Goal: Information Seeking & Learning: Learn about a topic

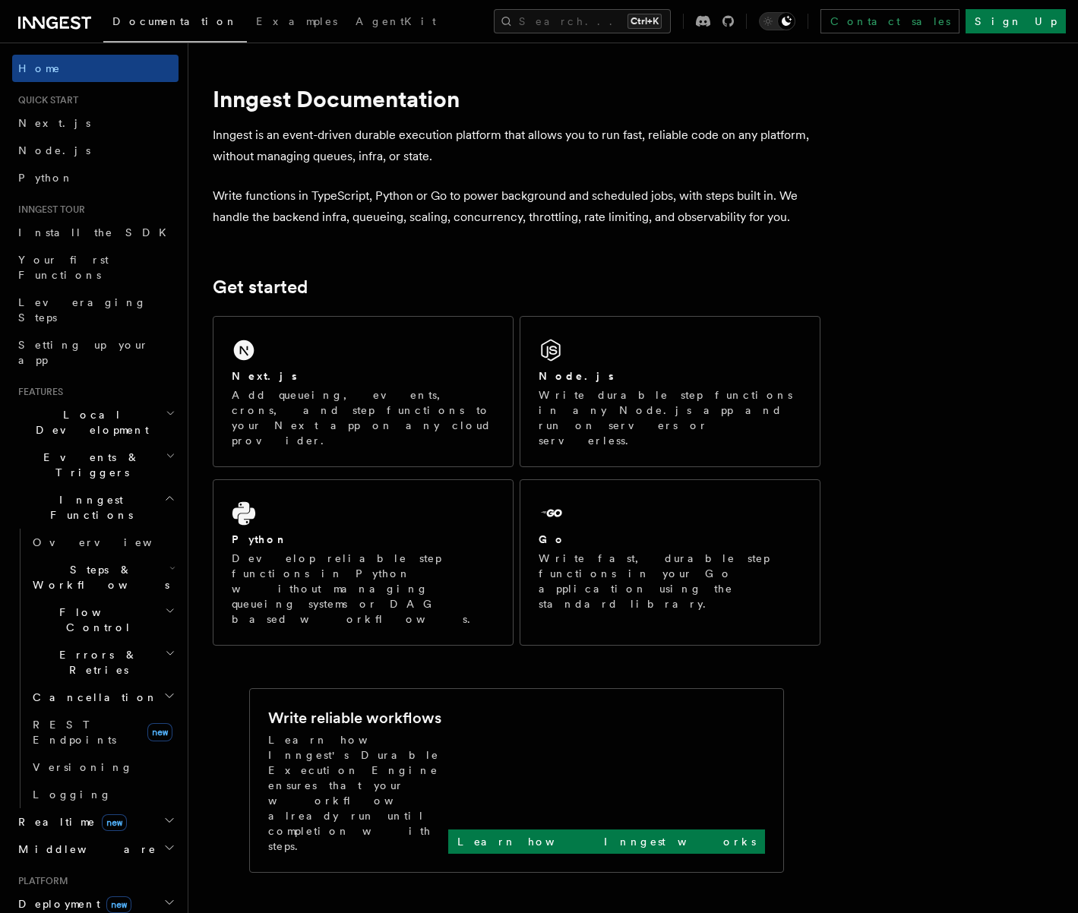
click at [58, 24] on icon at bounding box center [54, 23] width 73 height 18
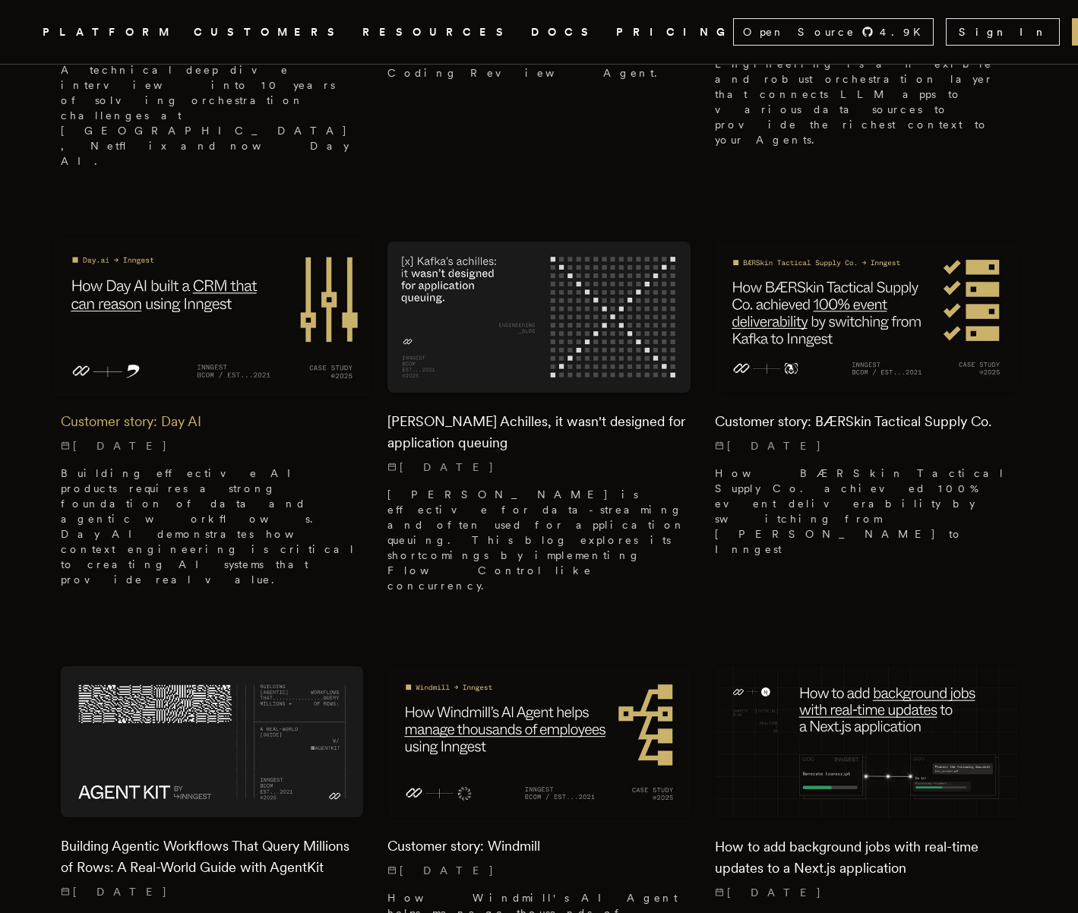
scroll to position [1524, 0]
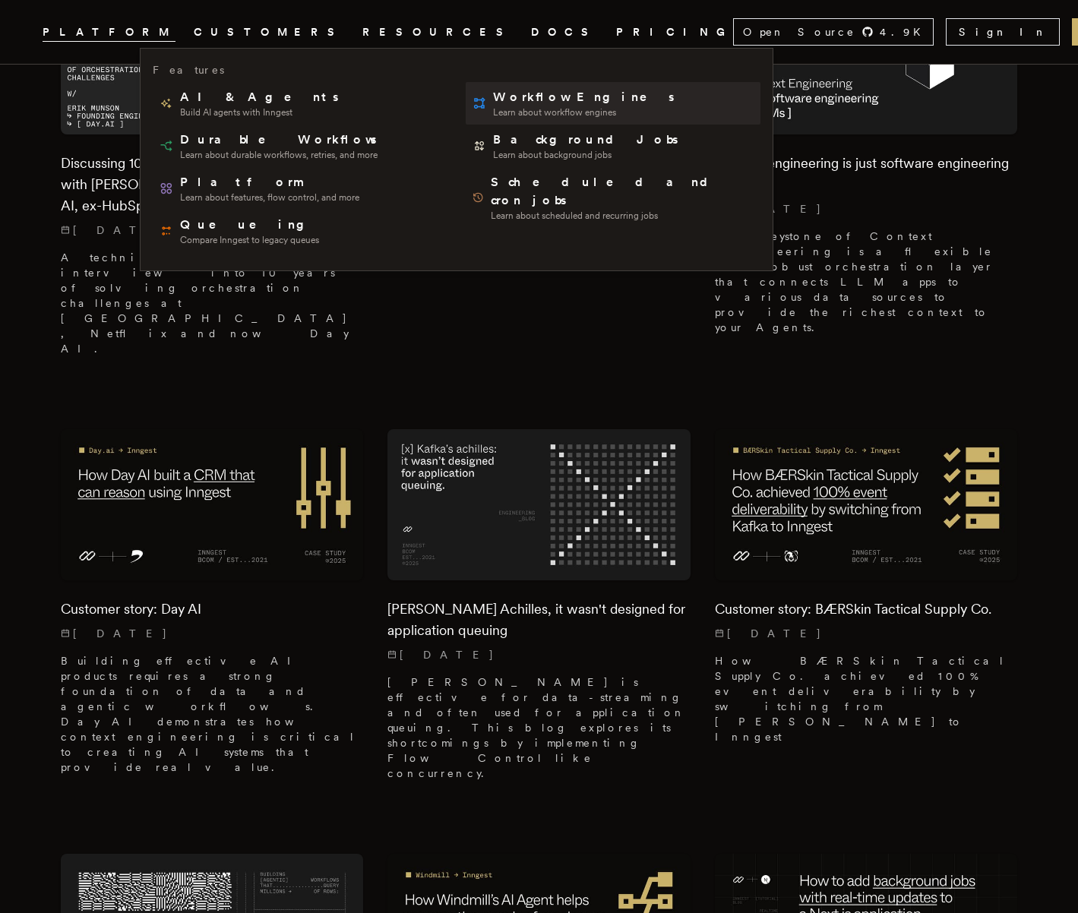
click at [493, 100] on span "Workflow Engines" at bounding box center [585, 97] width 184 height 18
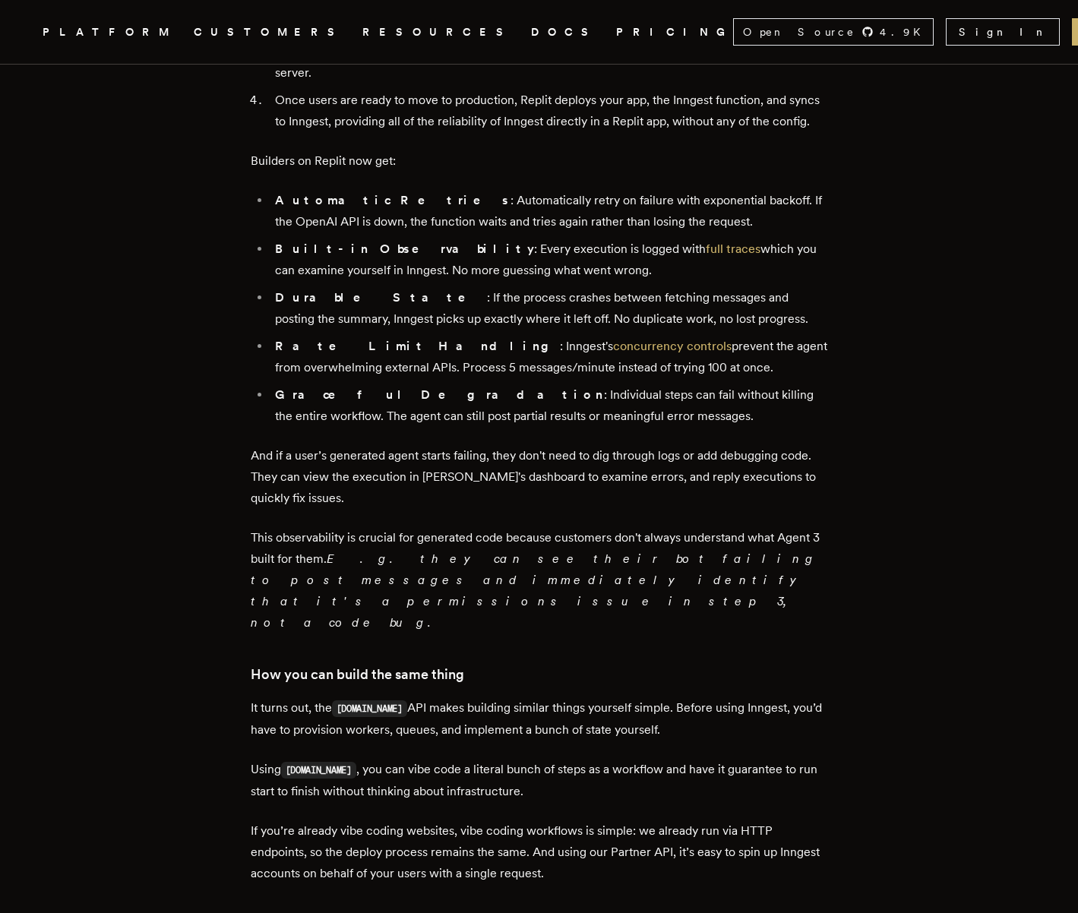
scroll to position [1571, 0]
click at [528, 337] on li "Rate Limit Handling : Inngest's concurrency controls prevent the agent from ove…" at bounding box center [549, 358] width 558 height 43
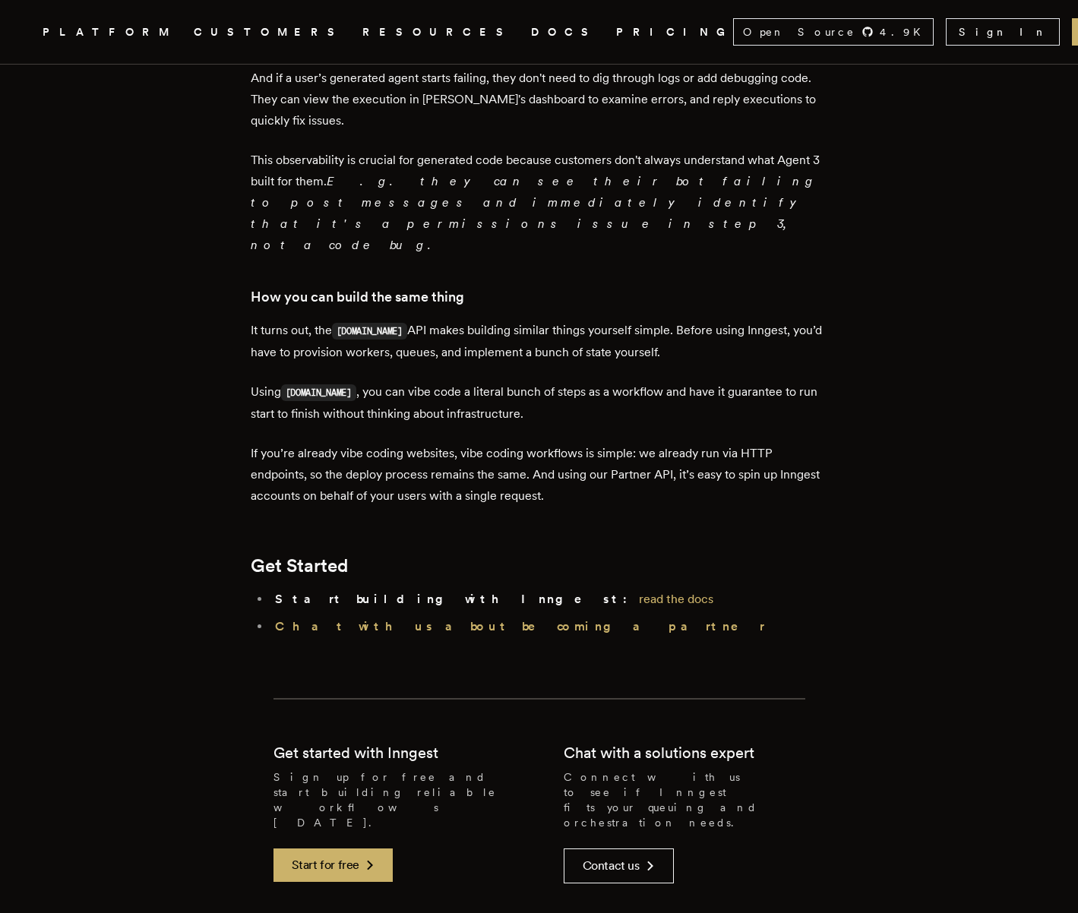
scroll to position [1950, 0]
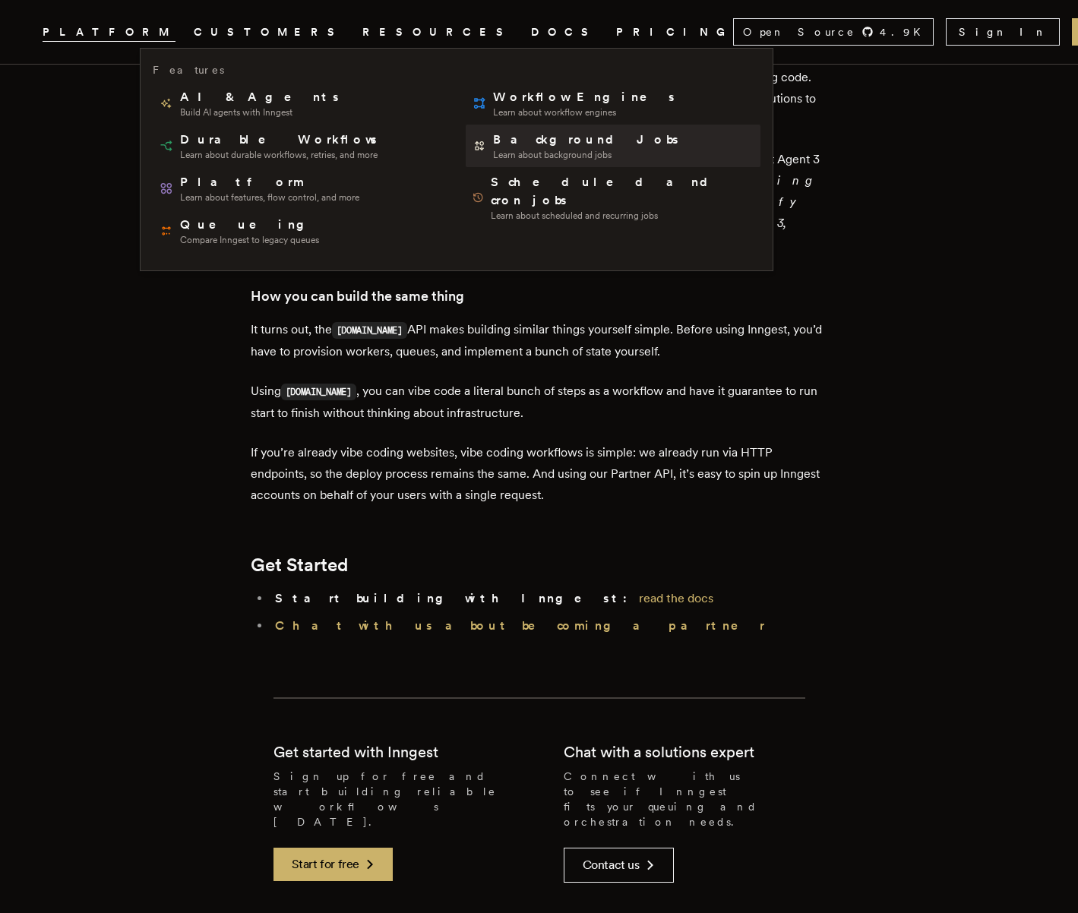
click at [493, 146] on span "Background Jobs" at bounding box center [587, 140] width 188 height 18
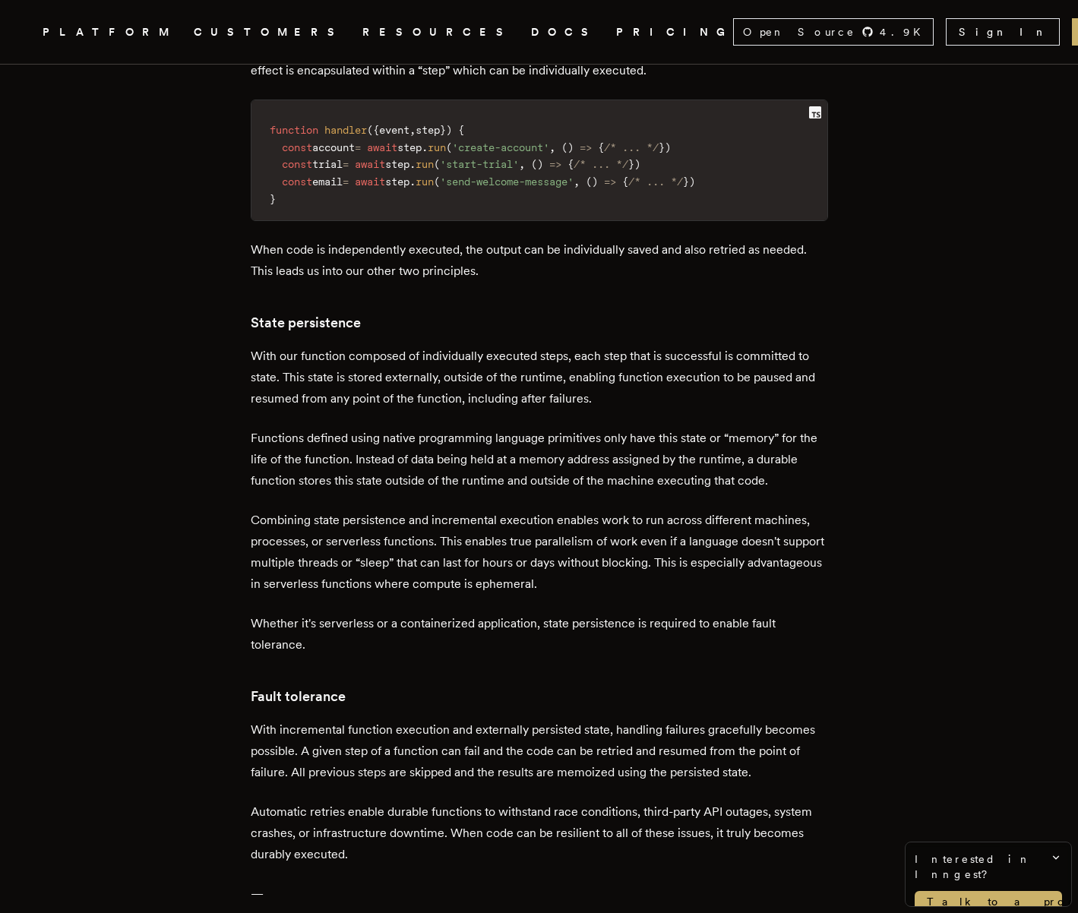
scroll to position [2074, 0]
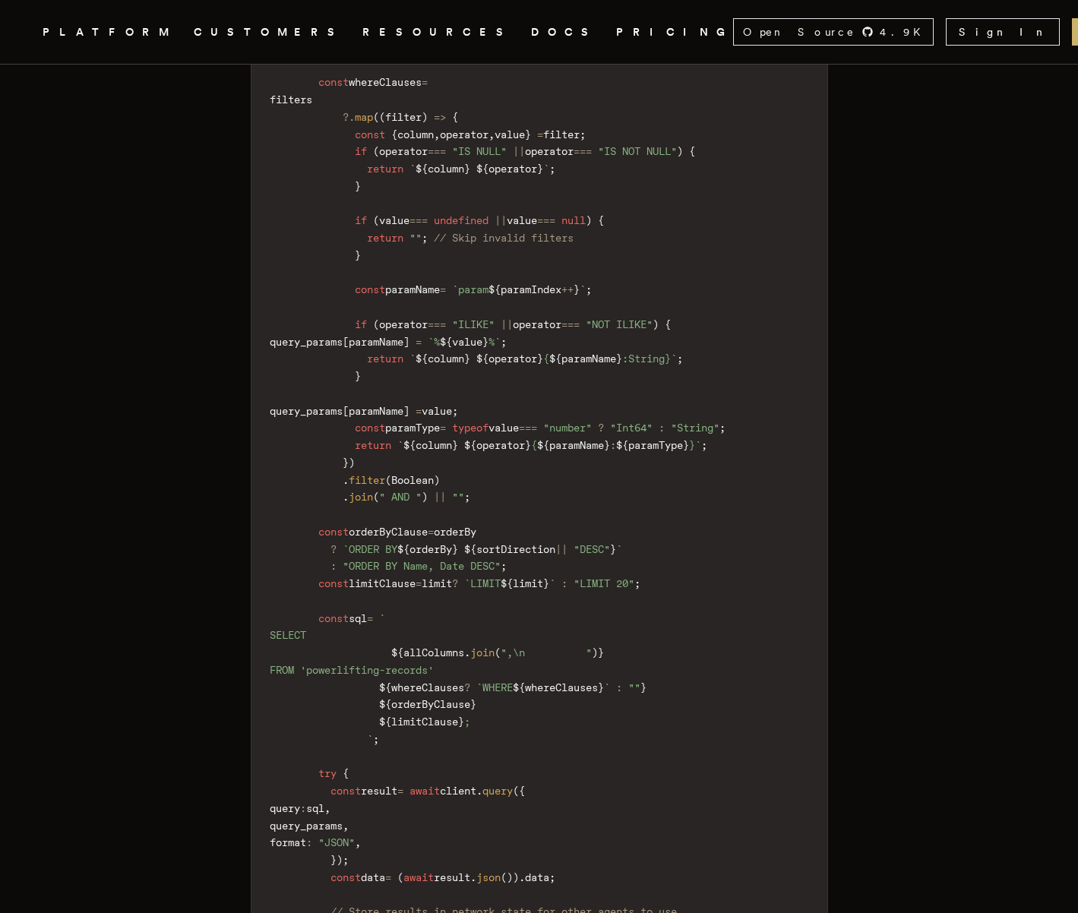
scroll to position [5733, 0]
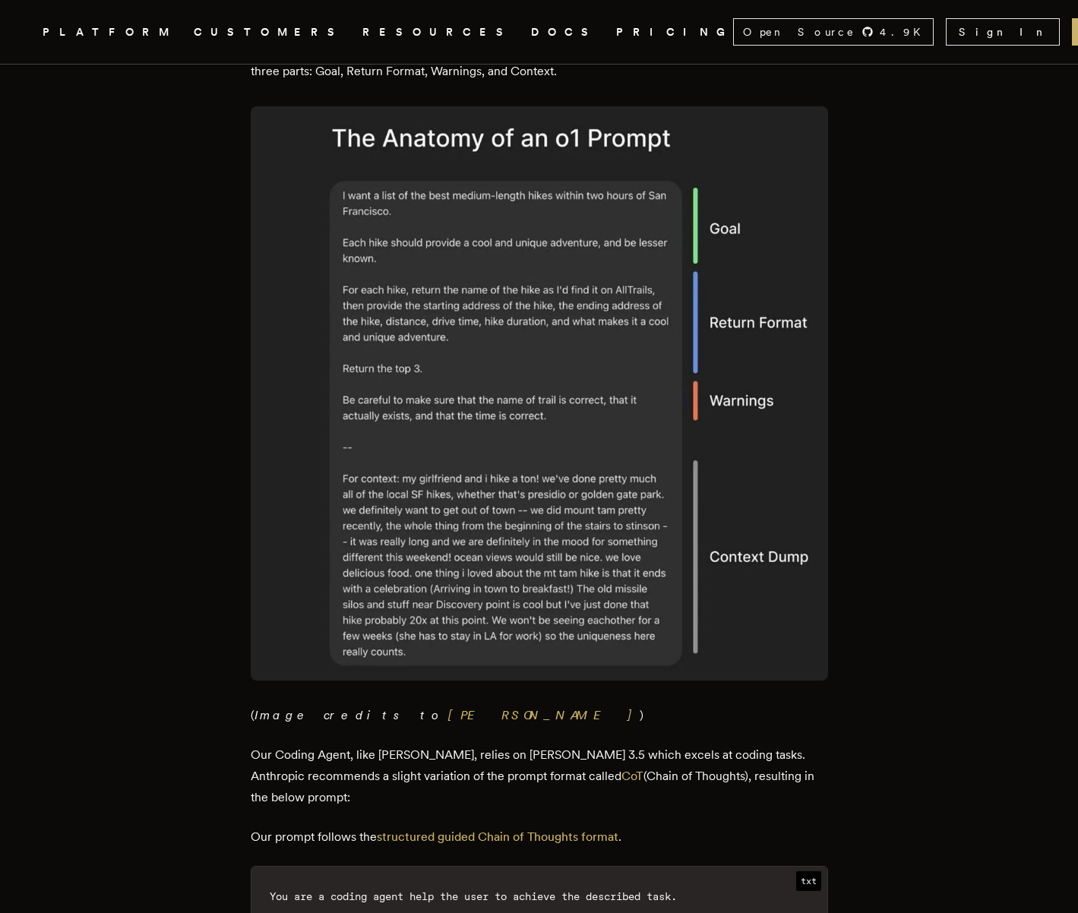
scroll to position [1667, 0]
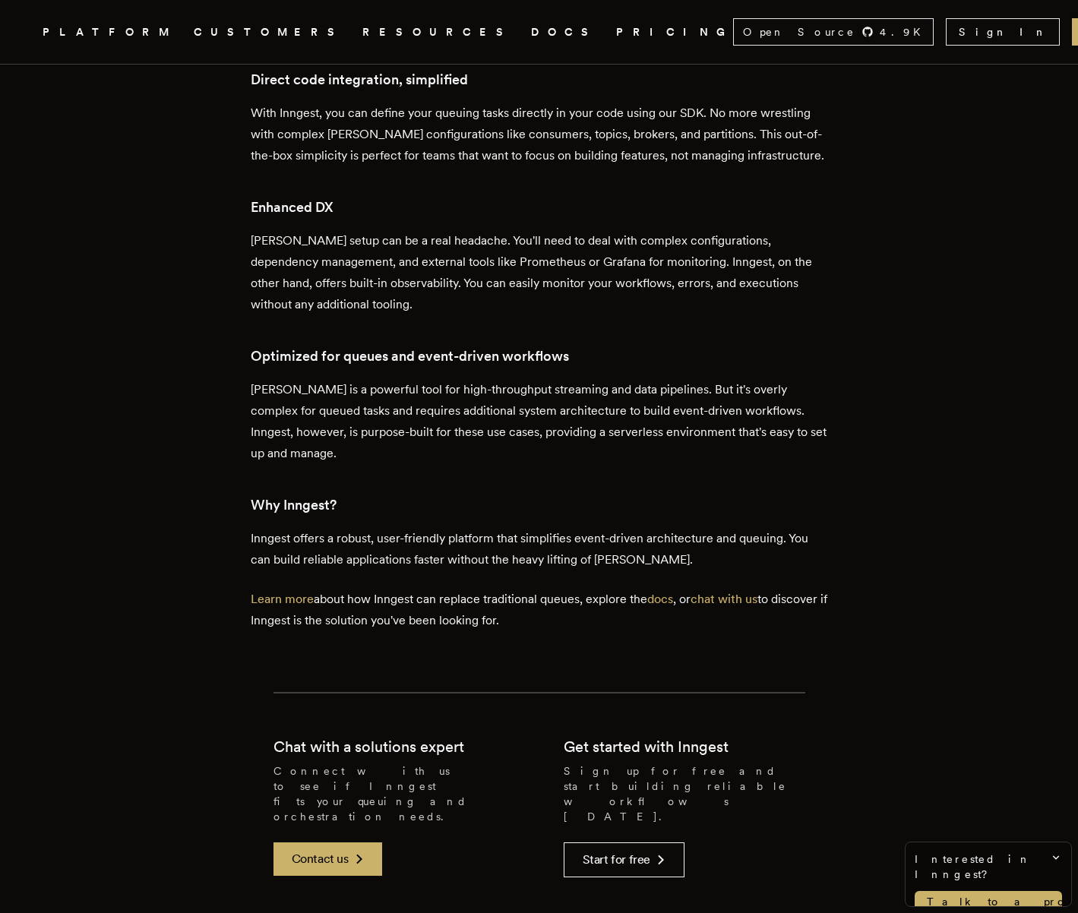
scroll to position [2852, 0]
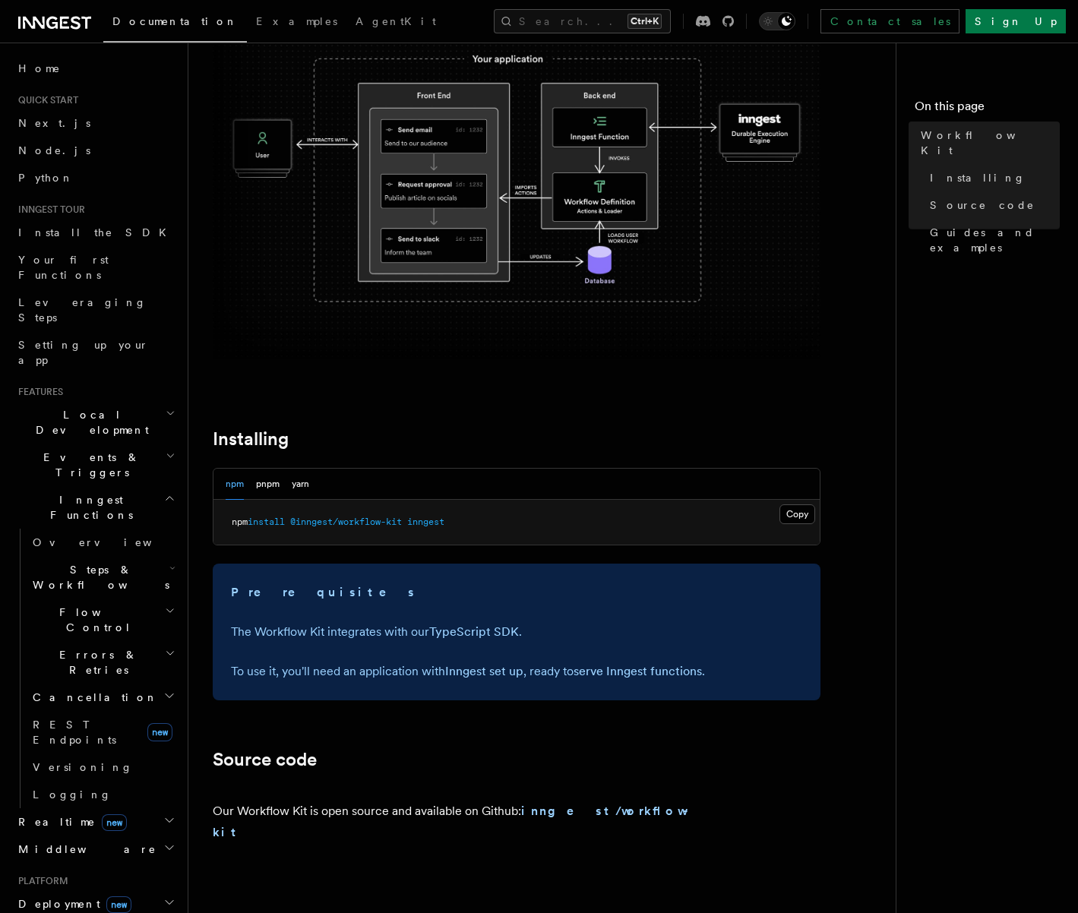
scroll to position [228, 0]
click at [46, 815] on span "Realtime new" at bounding box center [69, 822] width 115 height 15
click at [68, 843] on span "Overview" at bounding box center [111, 849] width 157 height 12
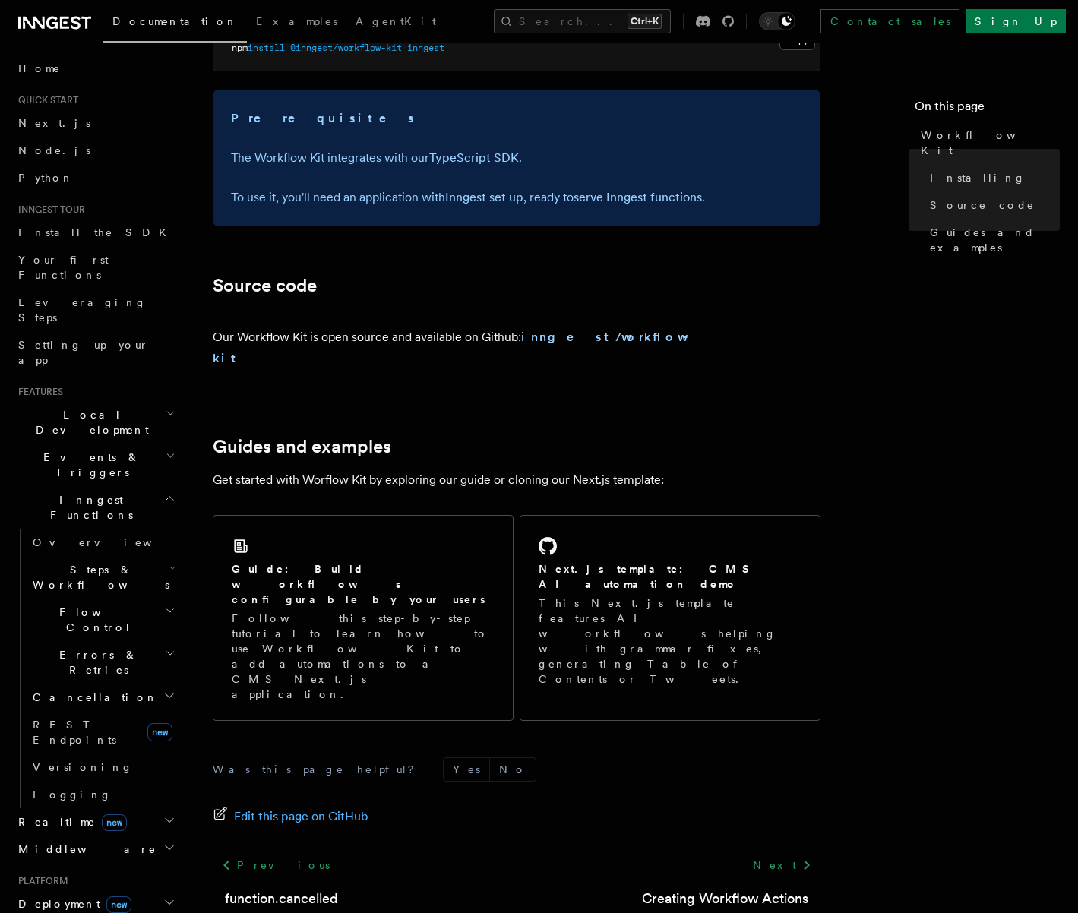
scroll to position [701, 0]
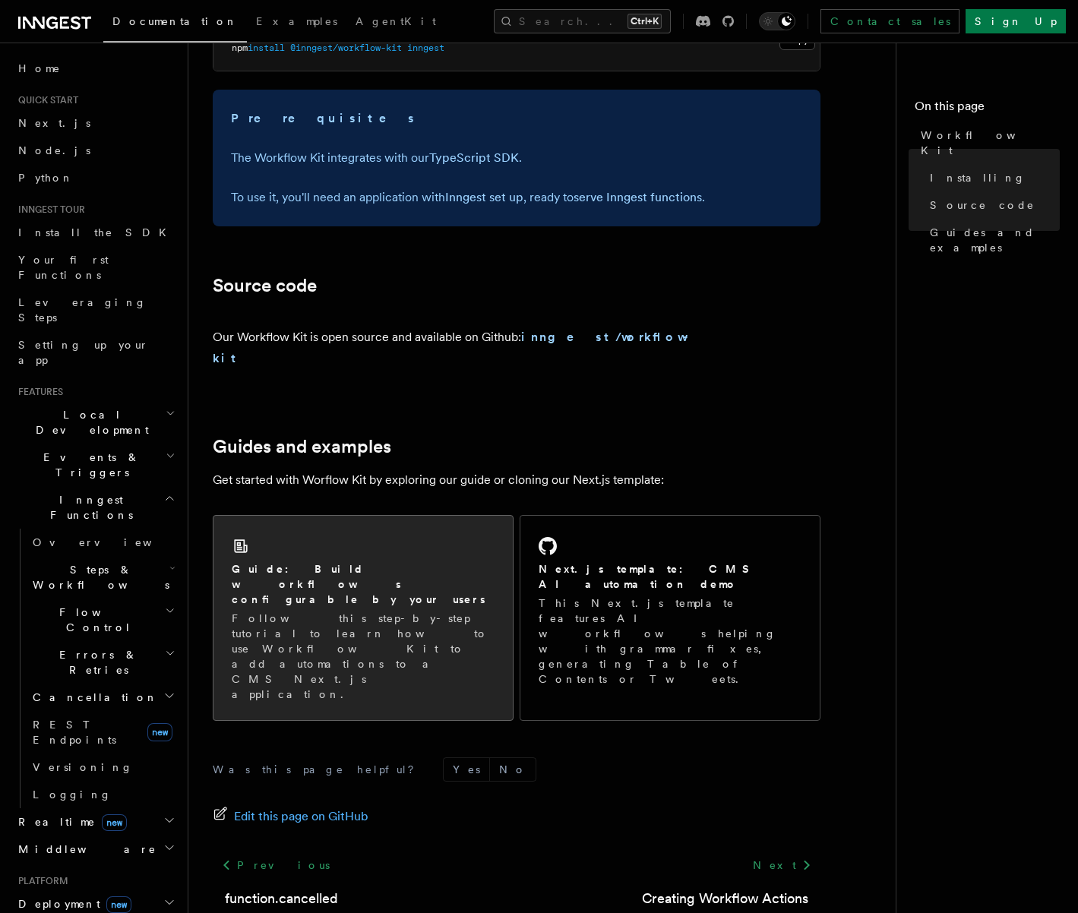
click at [406, 611] on p "Follow this step-by-step tutorial to learn how to use Workflow Kit to add autom…" at bounding box center [363, 656] width 263 height 91
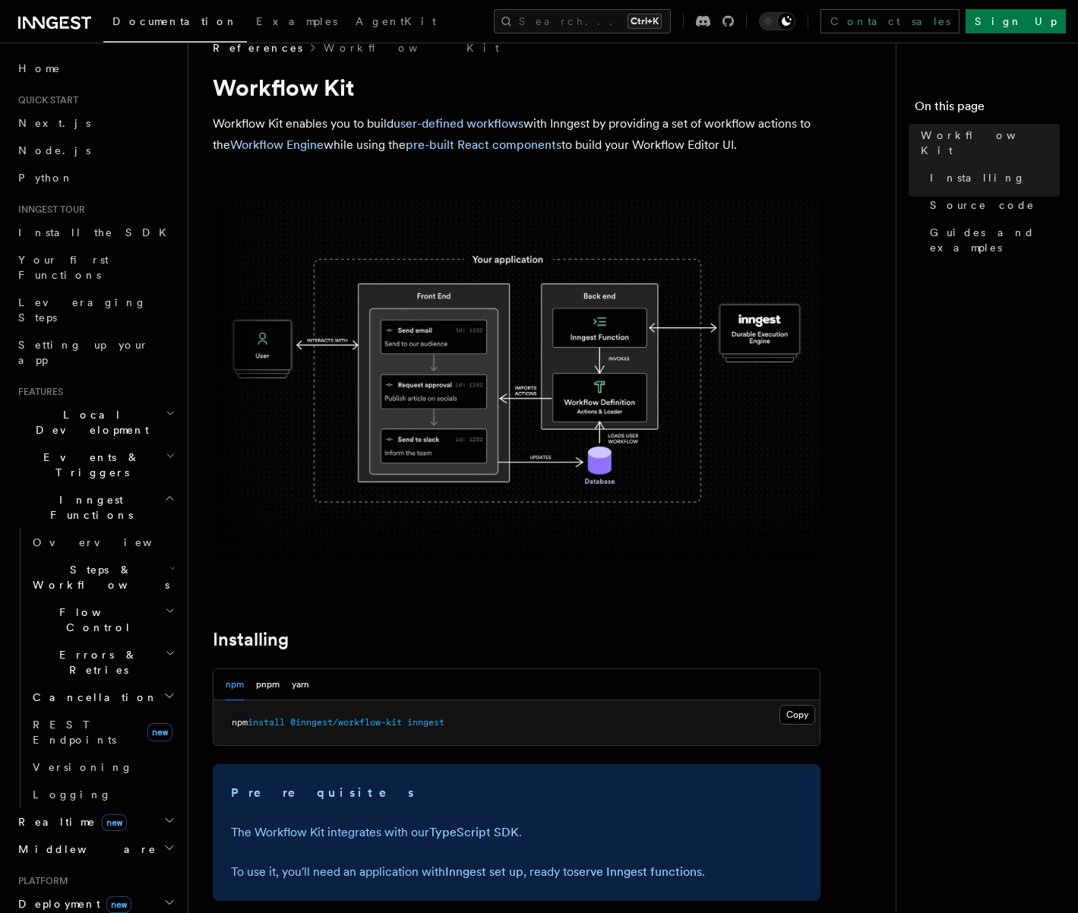
scroll to position [0, 0]
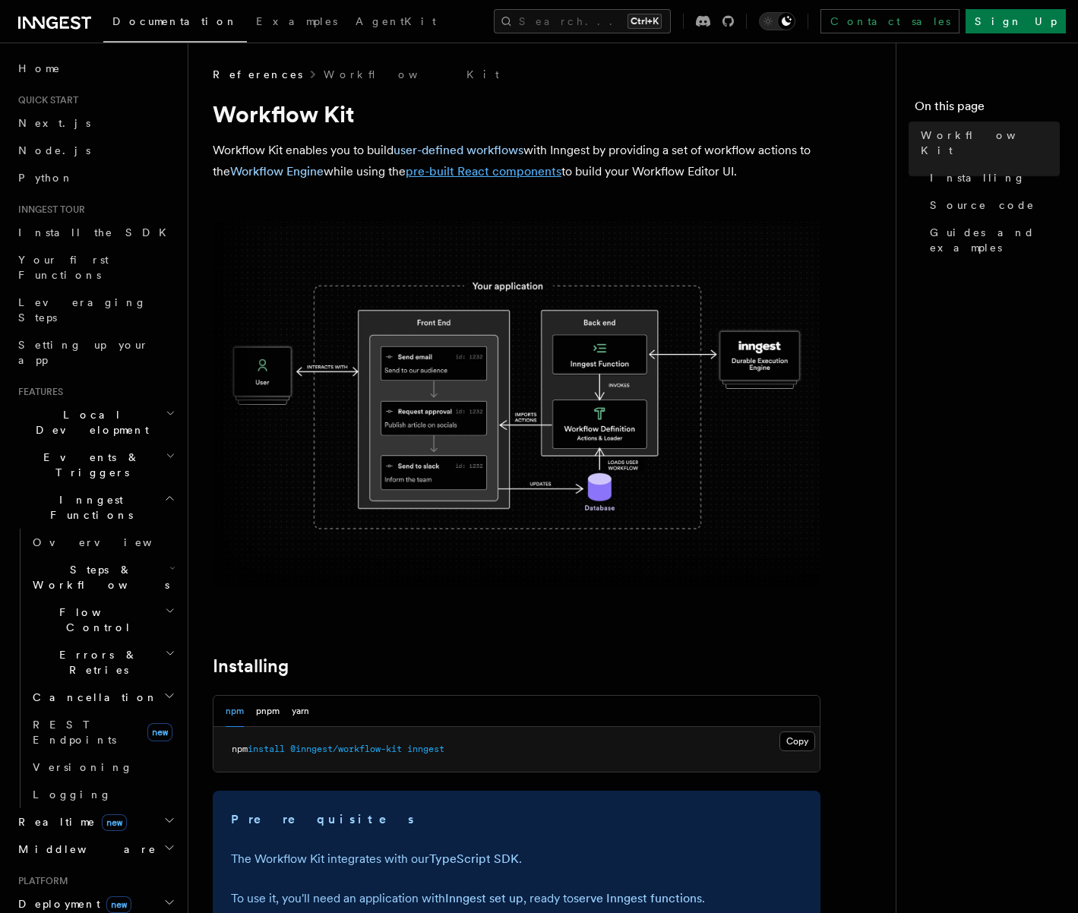
click at [463, 171] on link "pre-built React components" at bounding box center [484, 171] width 156 height 14
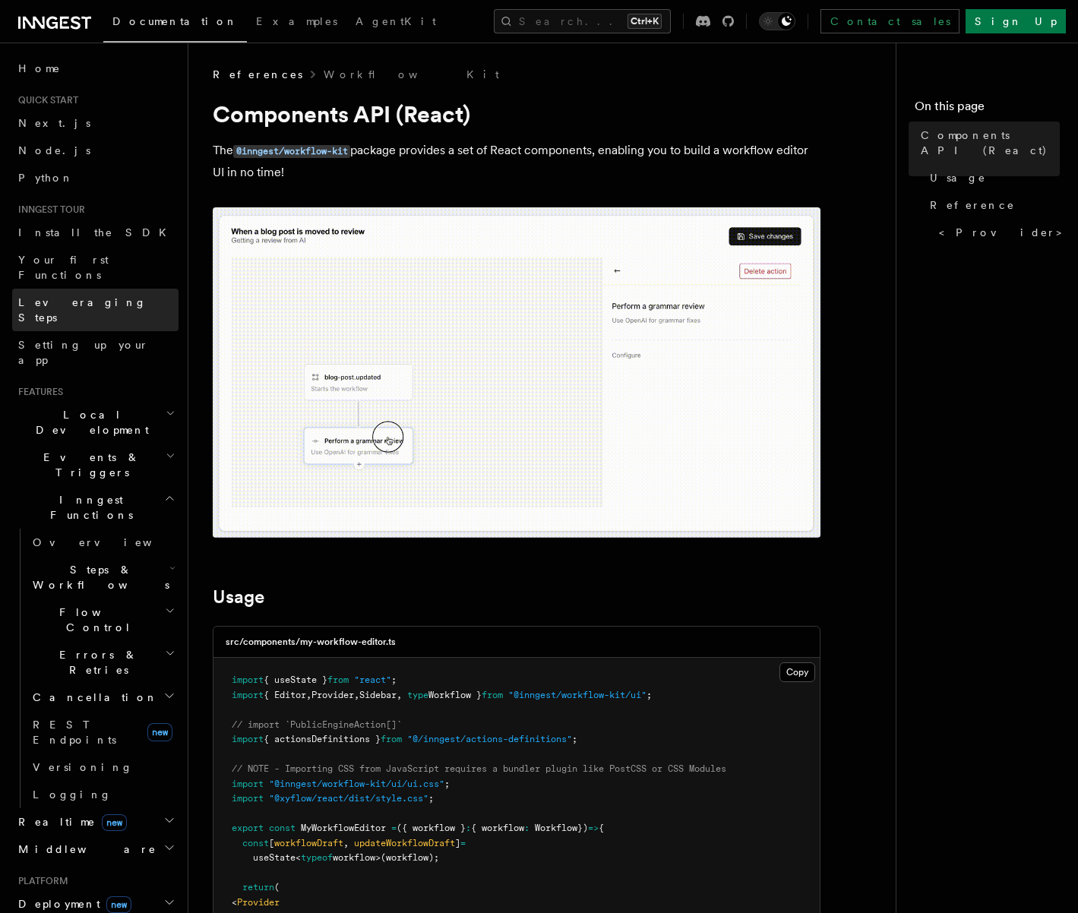
click at [115, 289] on link "Leveraging Steps" at bounding box center [95, 310] width 166 height 43
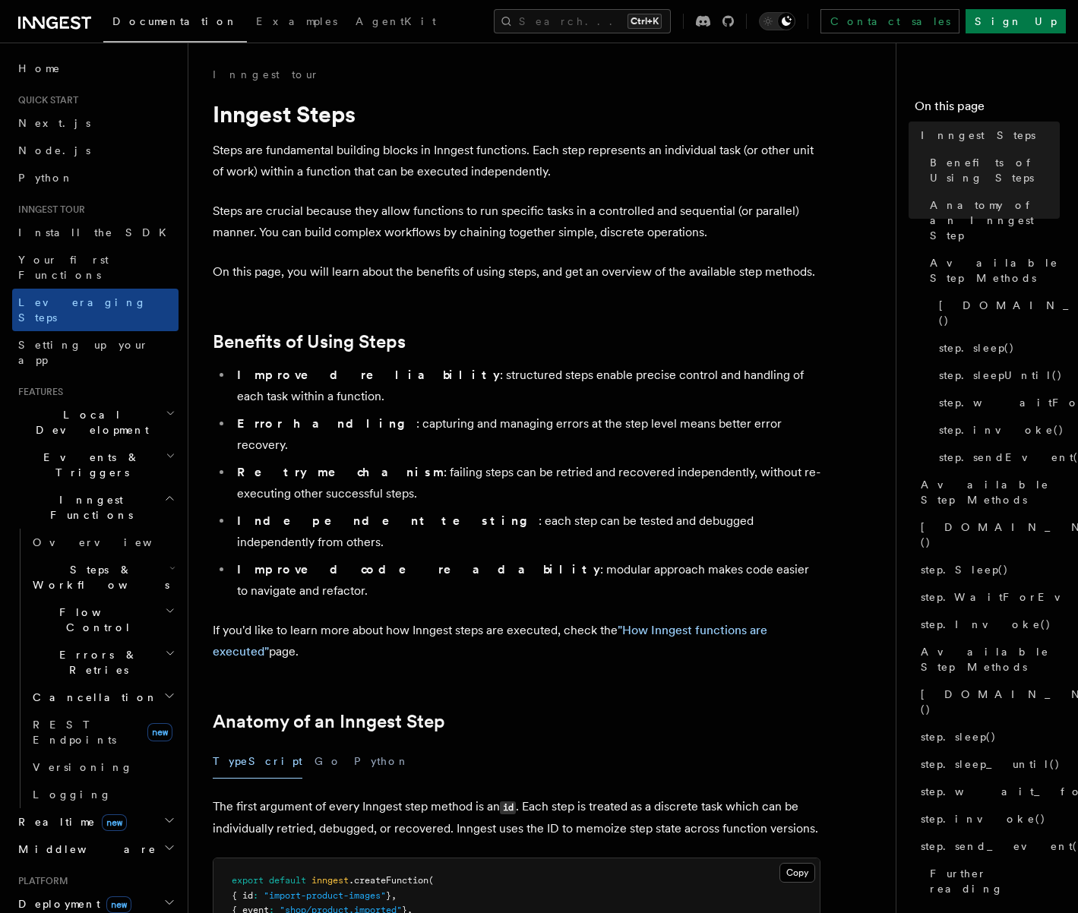
click at [82, 562] on span "Steps & Workflows" at bounding box center [98, 577] width 143 height 30
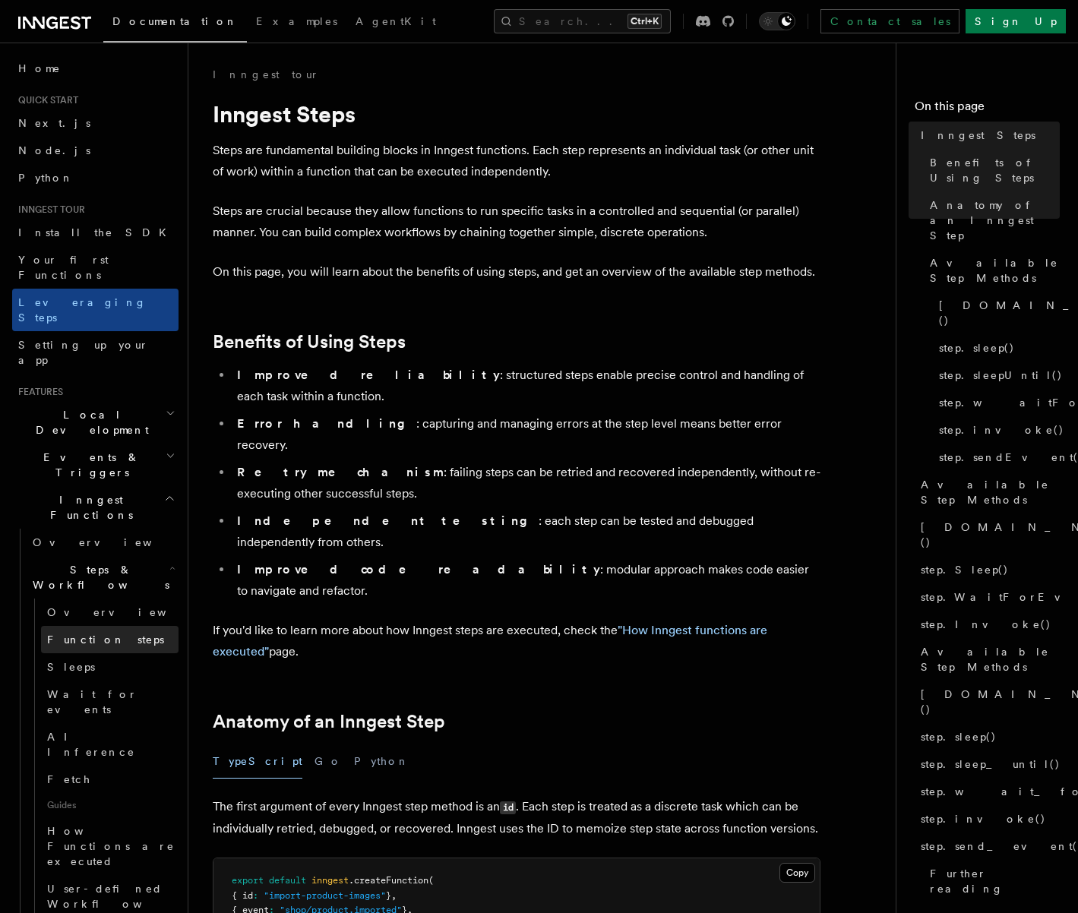
click at [84, 634] on span "Function steps" at bounding box center [105, 640] width 117 height 12
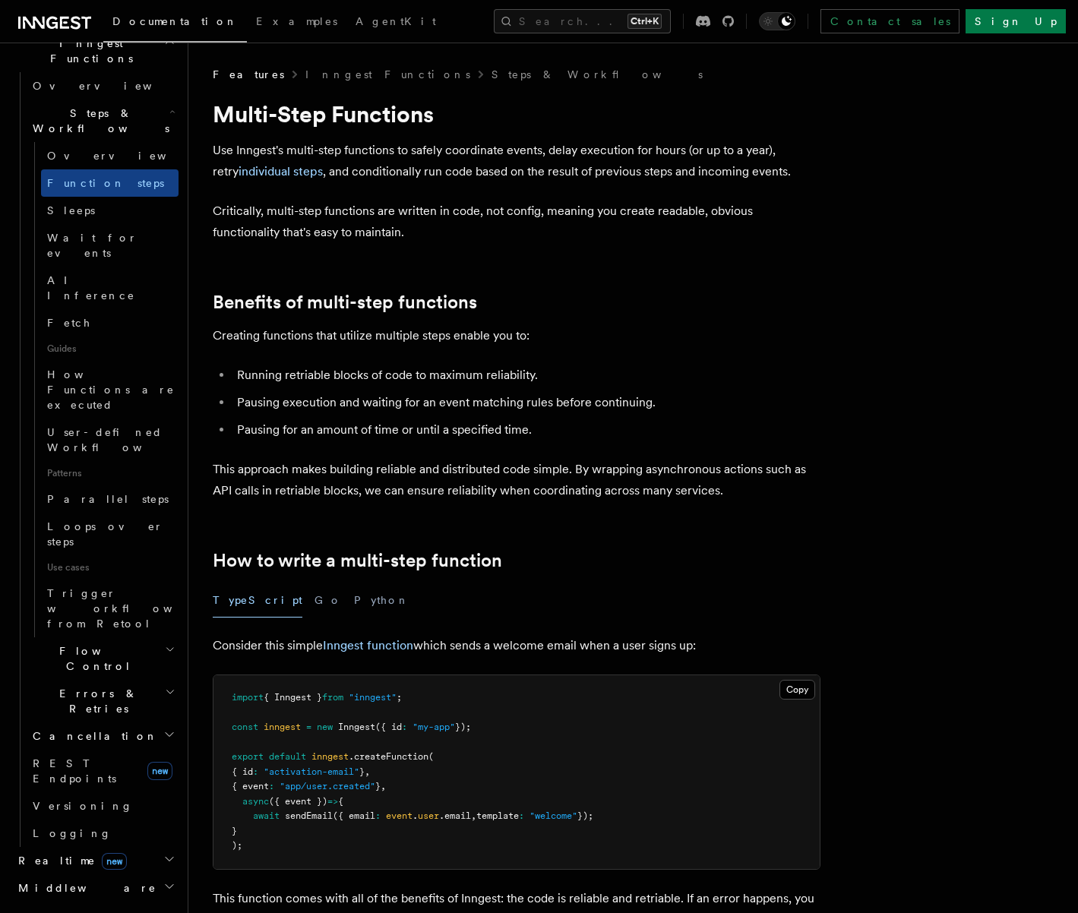
scroll to position [458, 0]
click at [74, 879] on span "Middleware" at bounding box center [84, 886] width 144 height 15
click at [62, 900] on link "Overview" at bounding box center [103, 913] width 152 height 27
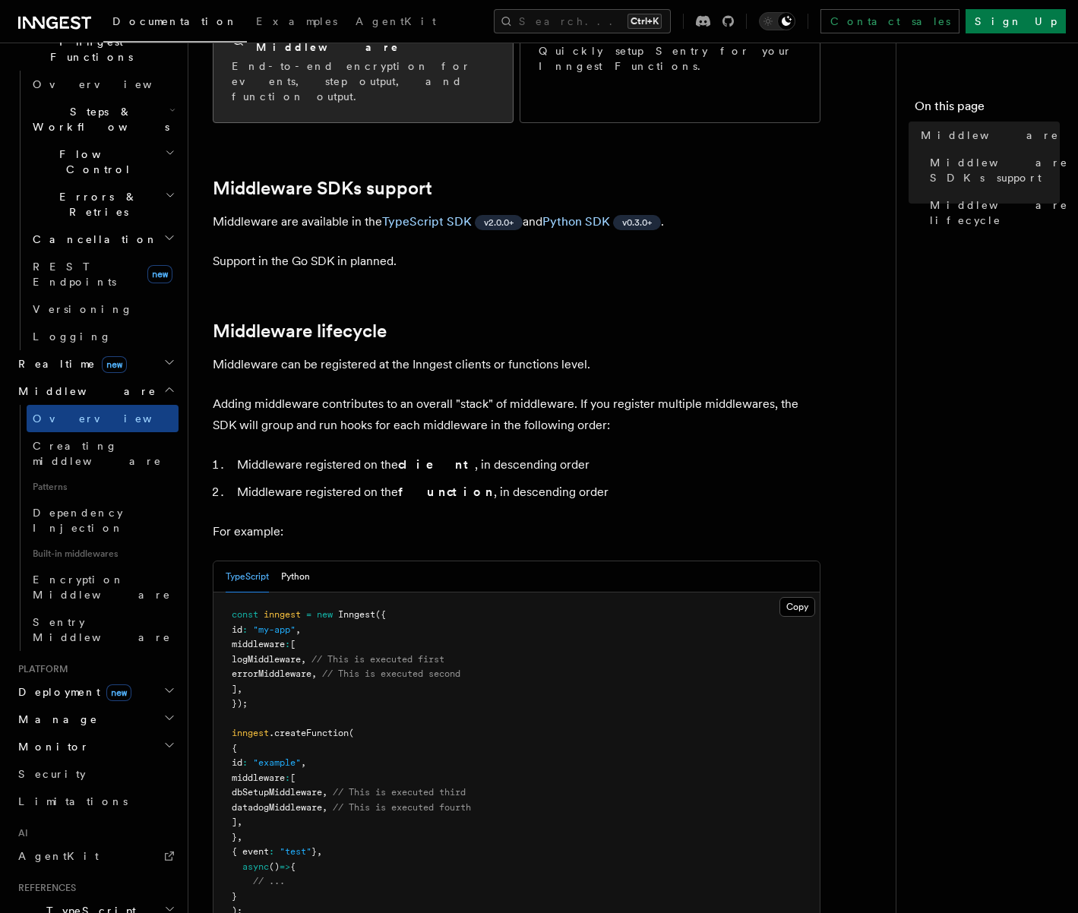
scroll to position [356, 0]
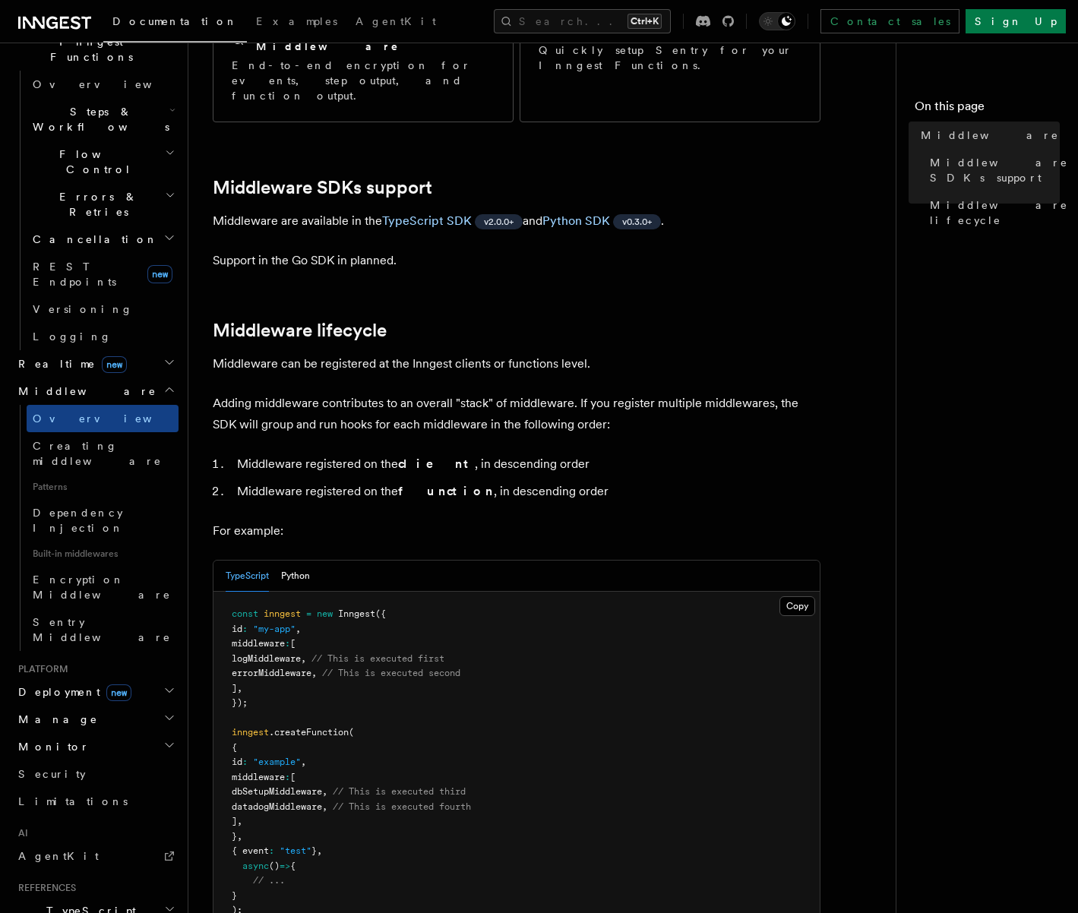
click at [55, 712] on span "Manage" at bounding box center [55, 719] width 86 height 15
click at [49, 913] on span "Monitor" at bounding box center [51, 929] width 78 height 15
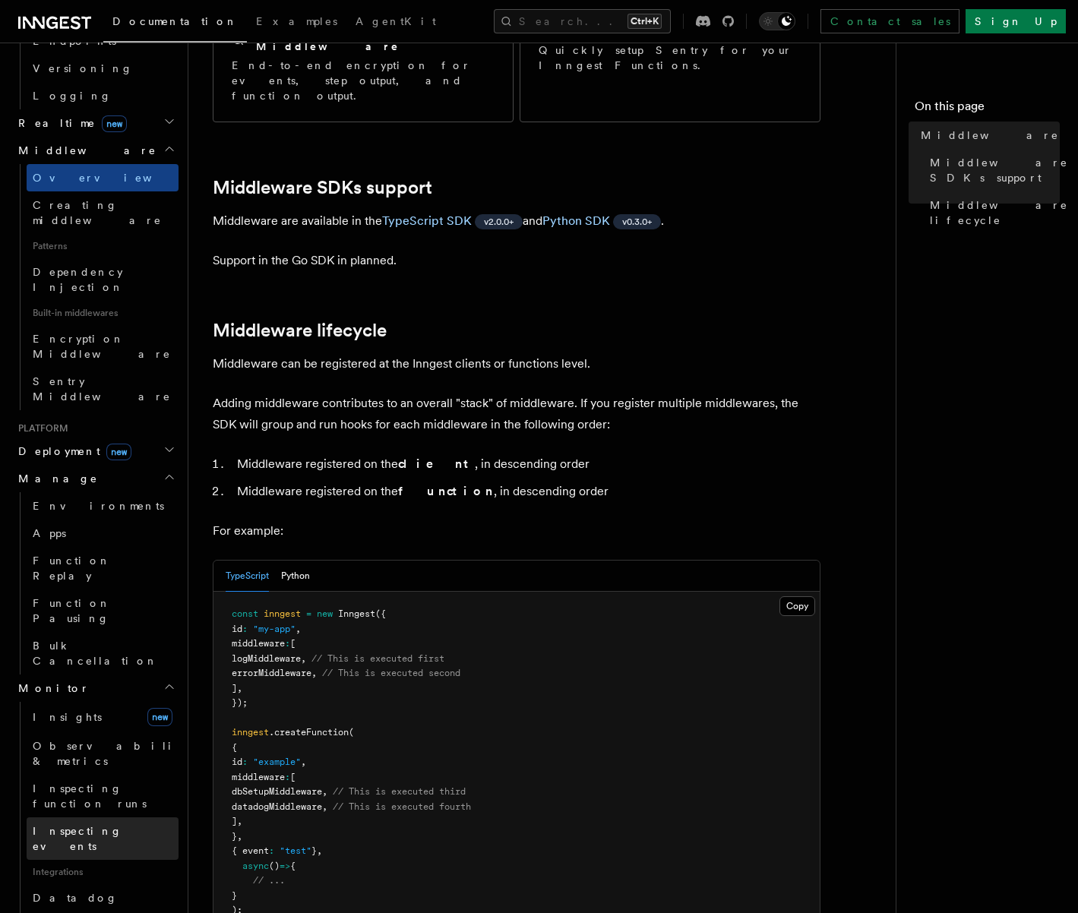
scroll to position [700, 0]
click at [80, 817] on link "Inspecting events" at bounding box center [103, 838] width 152 height 43
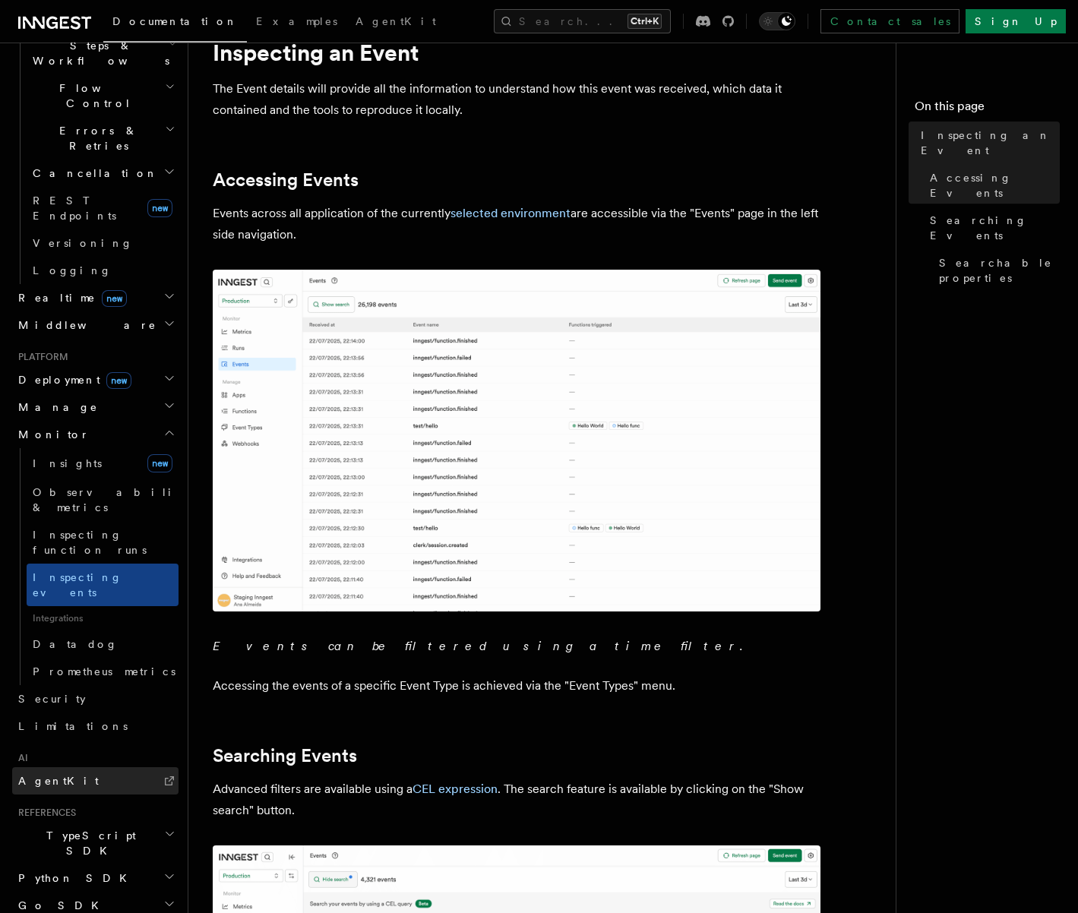
scroll to position [62, 0]
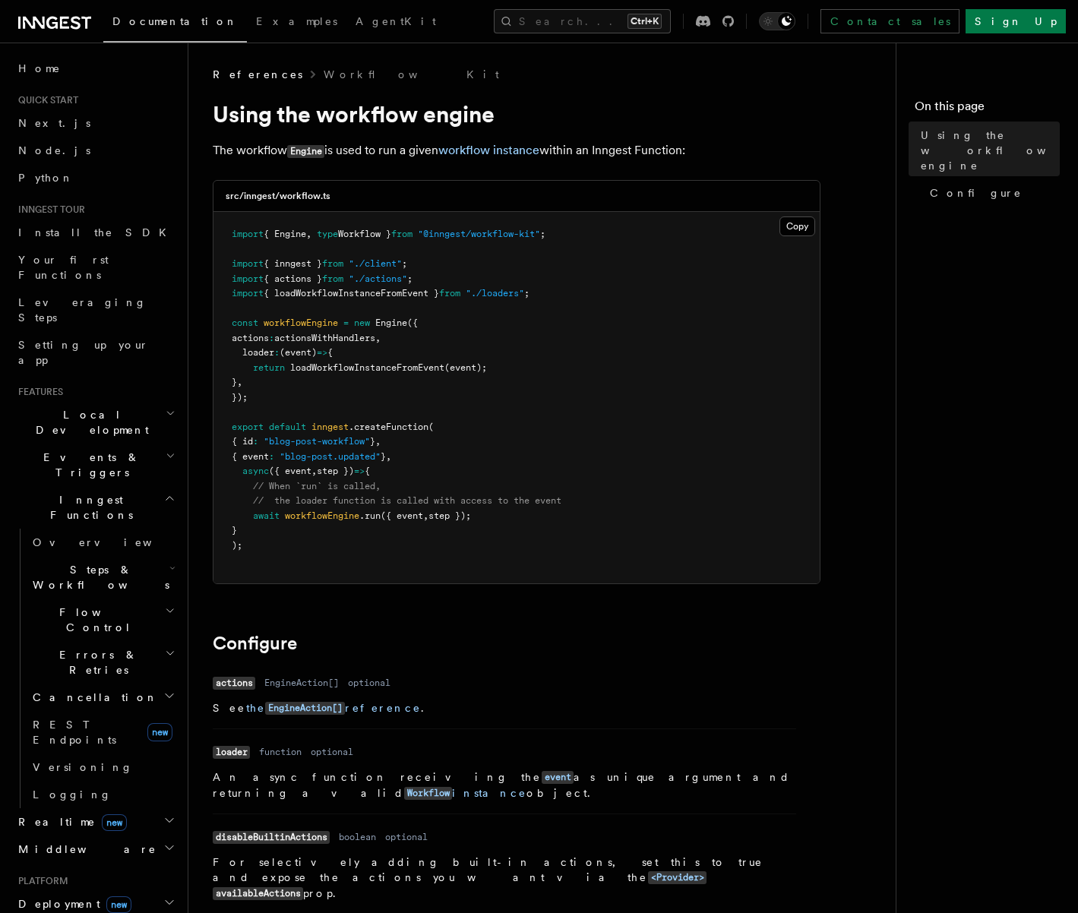
click at [77, 21] on icon at bounding box center [54, 23] width 73 height 18
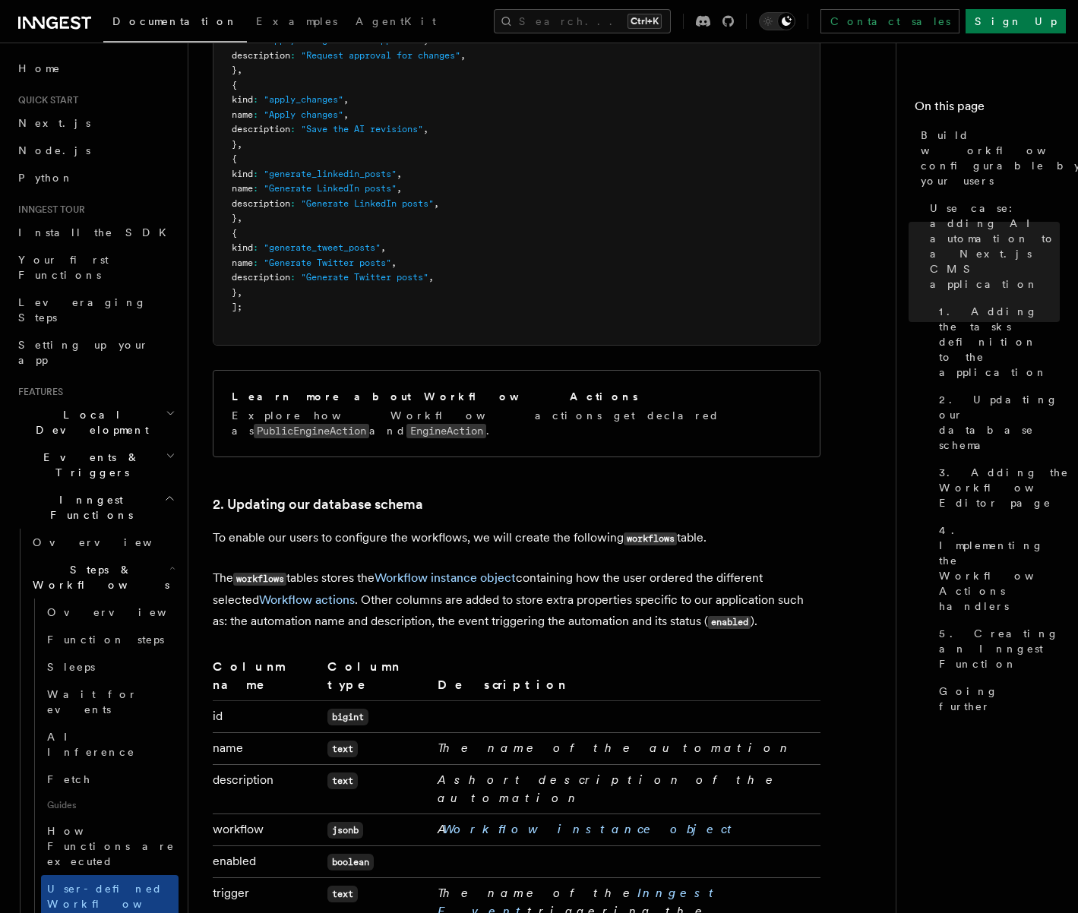
scroll to position [2026, 0]
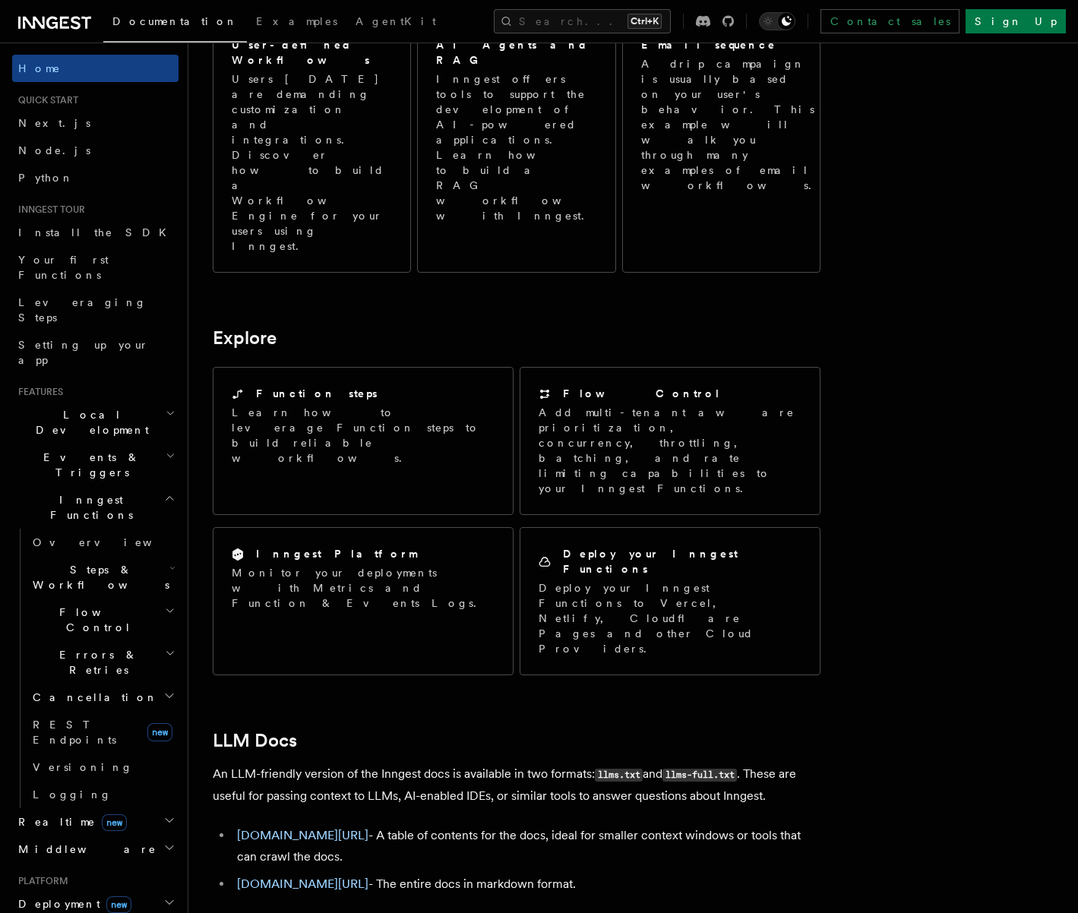
scroll to position [950, 0]
click at [141, 444] on h2 "Events & Triggers" at bounding box center [95, 465] width 166 height 43
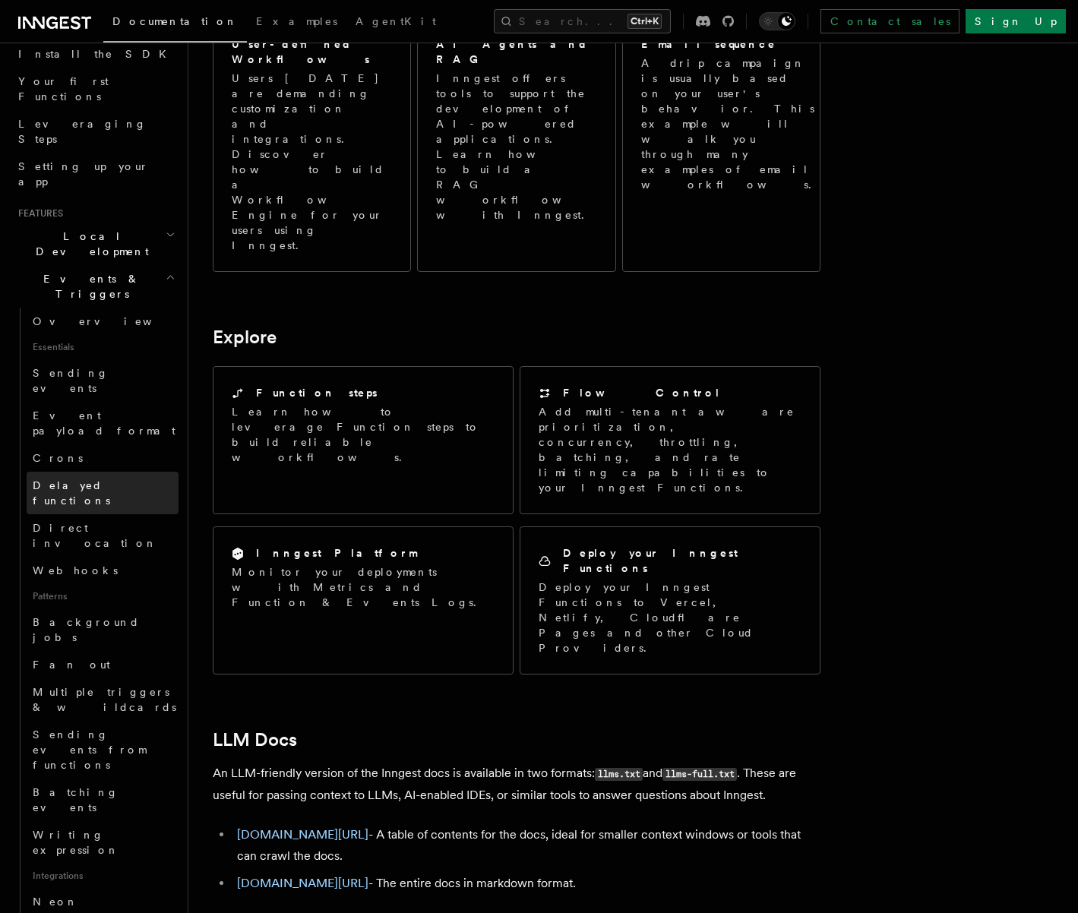
scroll to position [181, 0]
click at [116, 220] on h2 "Local Development" at bounding box center [95, 241] width 166 height 43
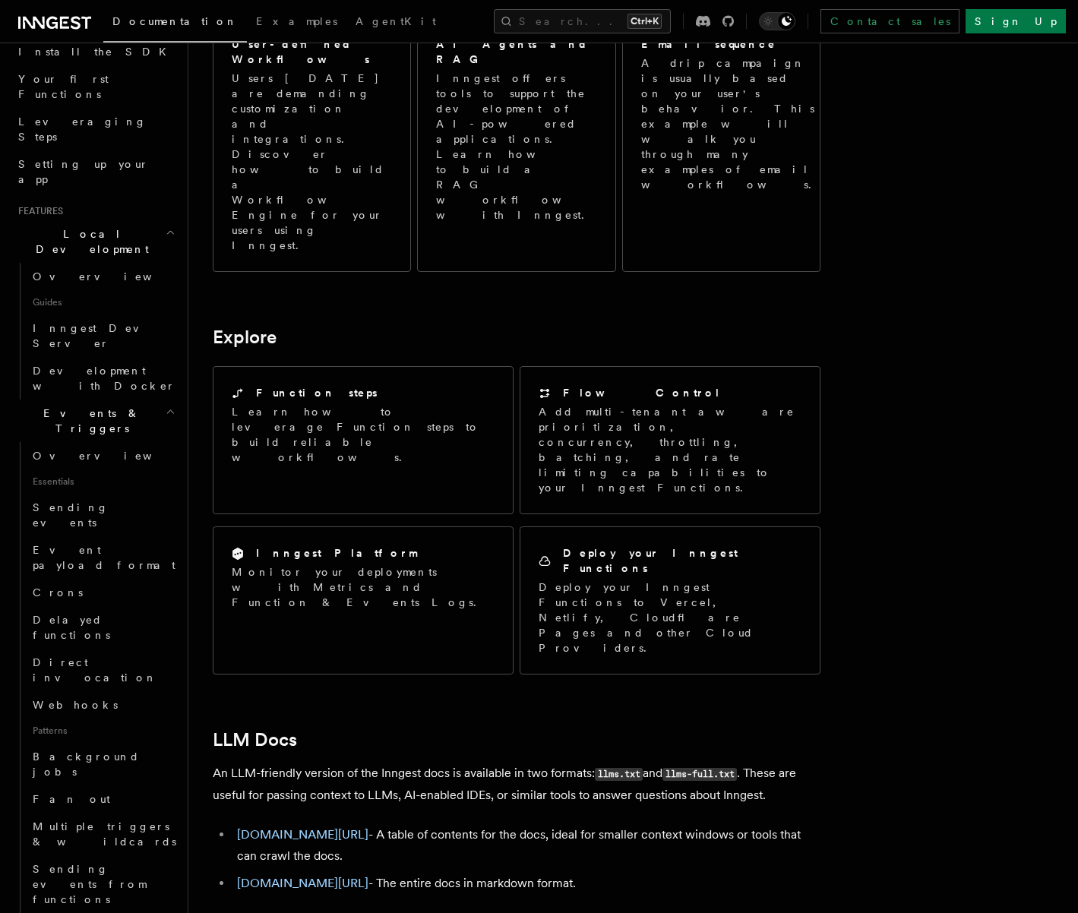
scroll to position [0, 0]
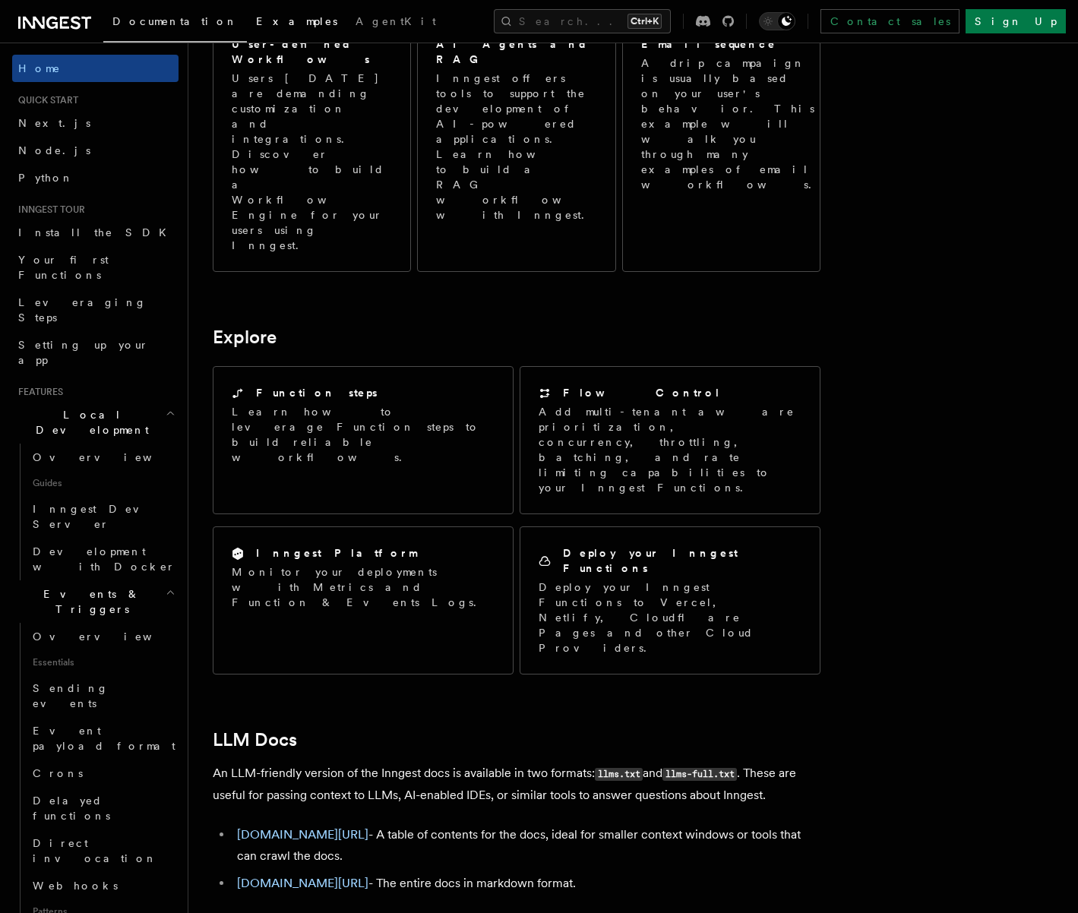
click at [256, 16] on span "Examples" at bounding box center [296, 21] width 81 height 12
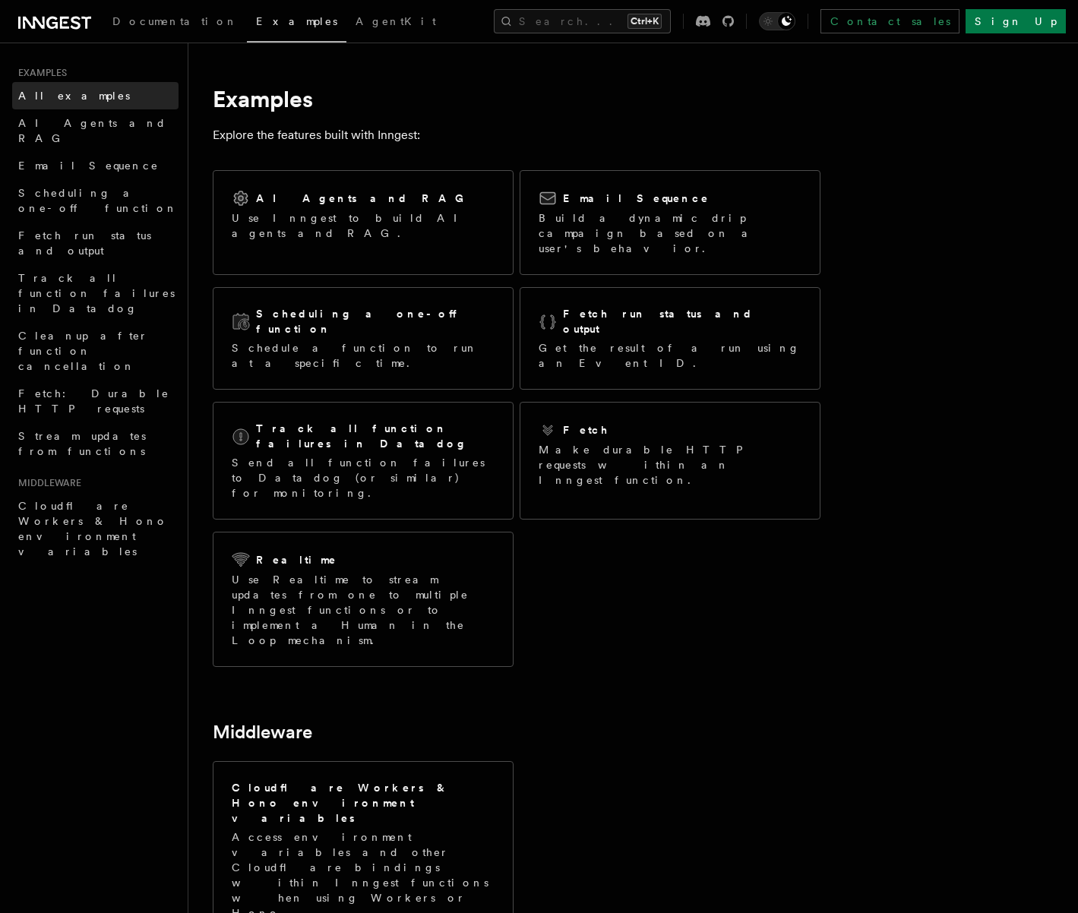
click at [77, 89] on span "All examples" at bounding box center [74, 95] width 112 height 15
click at [162, 18] on span "Documentation" at bounding box center [174, 21] width 125 height 12
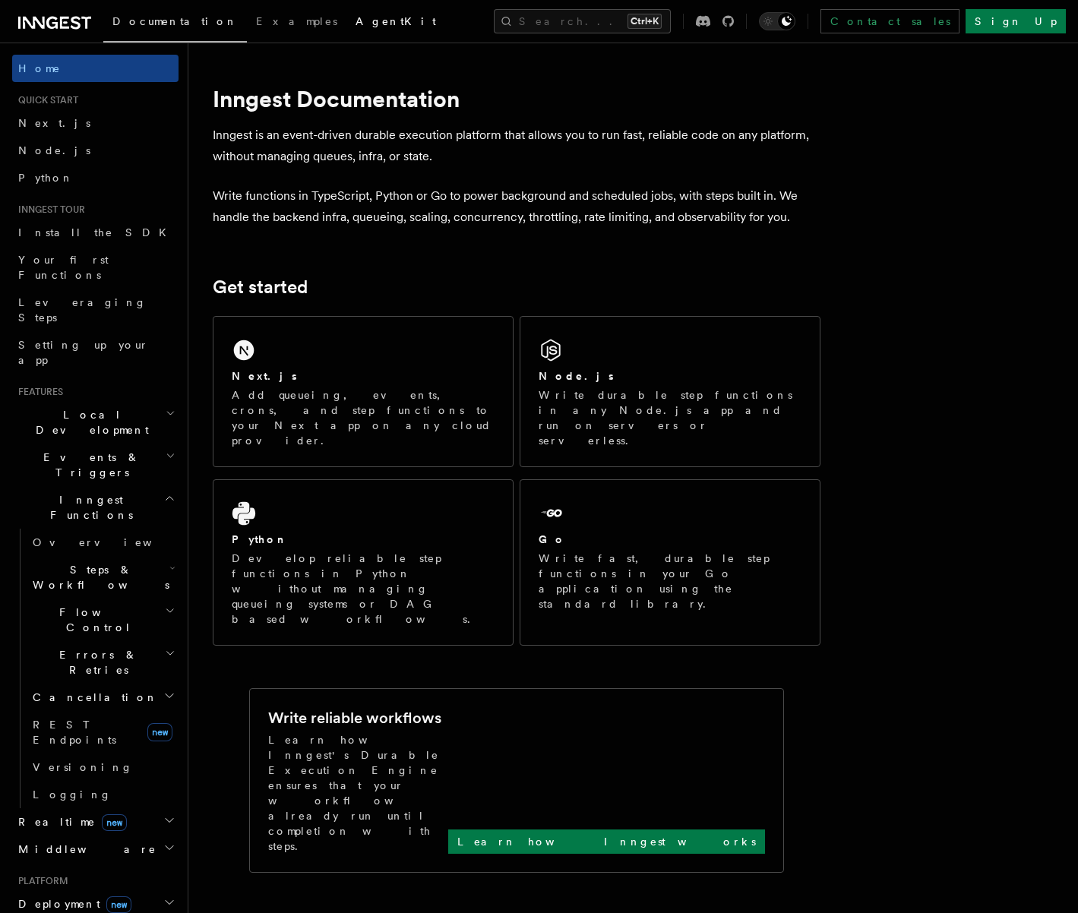
click at [356, 22] on span "AgentKit" at bounding box center [396, 21] width 81 height 12
click at [56, 30] on icon at bounding box center [54, 23] width 73 height 18
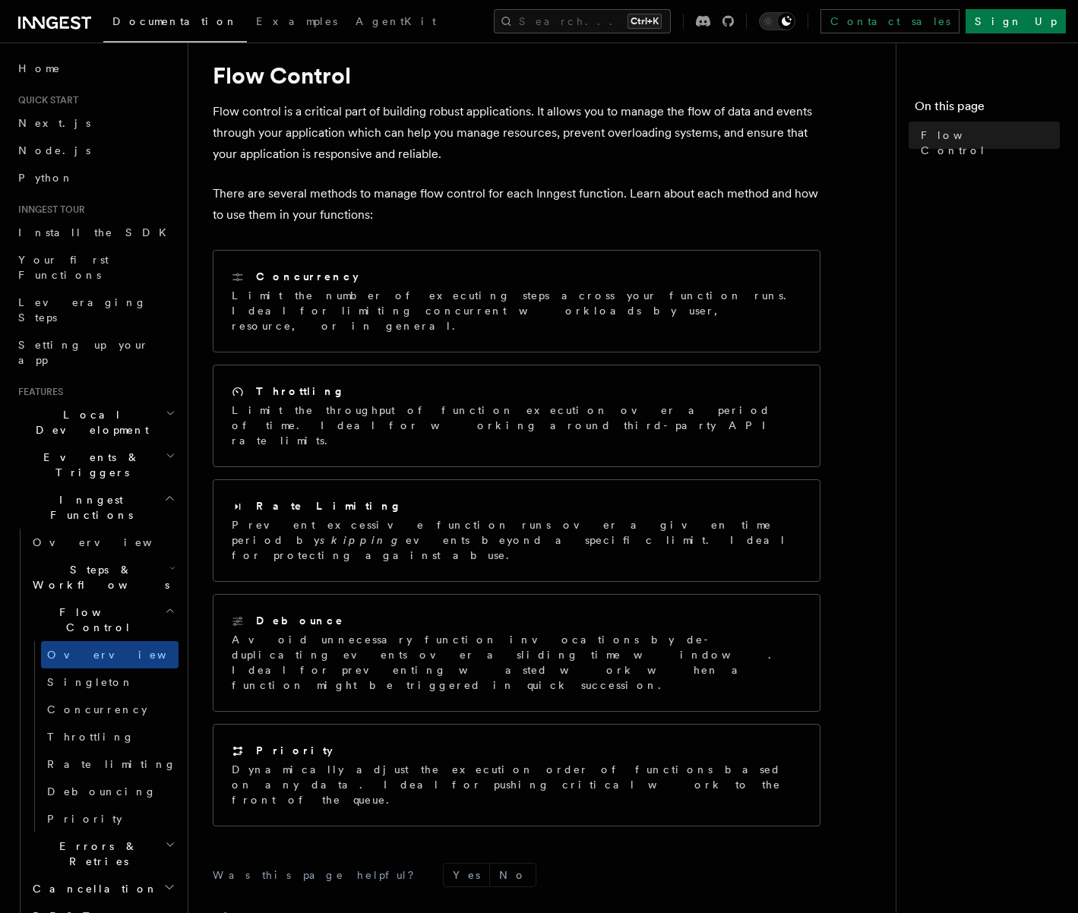
scroll to position [36, 0]
